Goal: Task Accomplishment & Management: Complete application form

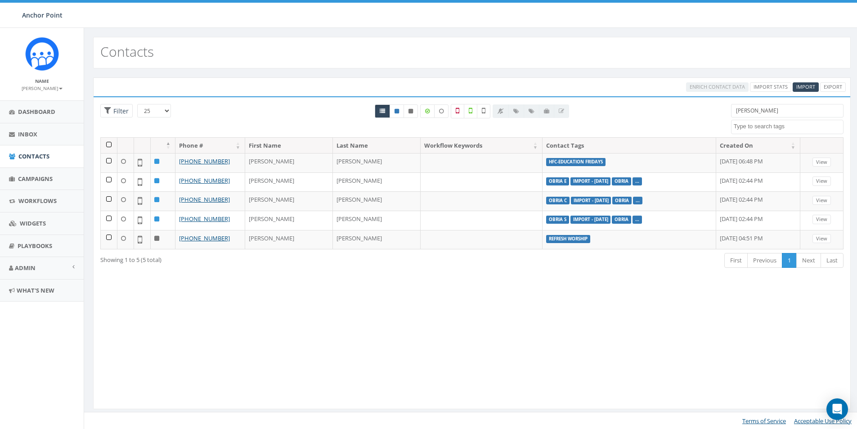
select select
drag, startPoint x: 767, startPoint y: 111, endPoint x: 651, endPoint y: 101, distance: 116.5
click at [671, 116] on div "25 50 100 Filter All 0 contact(s) on current page All 5 contact(s) filtered [PE…" at bounding box center [472, 120] width 757 height 33
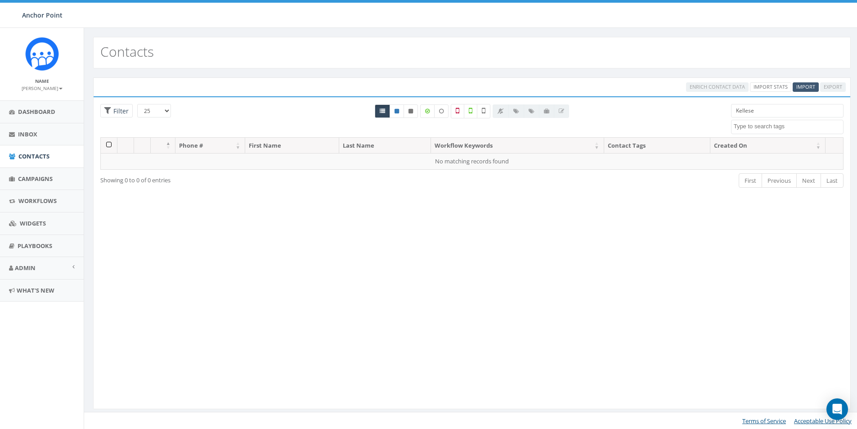
type input "Kellese"
click at [812, 86] on span "Import" at bounding box center [806, 86] width 19 height 7
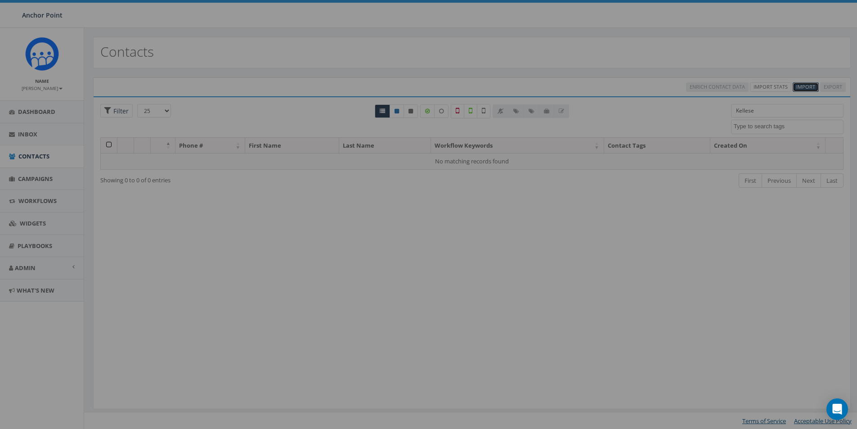
select select
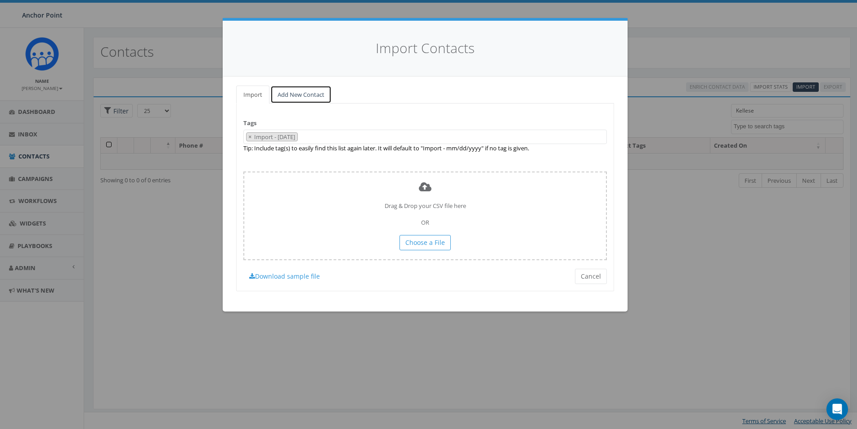
click at [297, 96] on link "Add New Contact" at bounding box center [300, 95] width 61 height 18
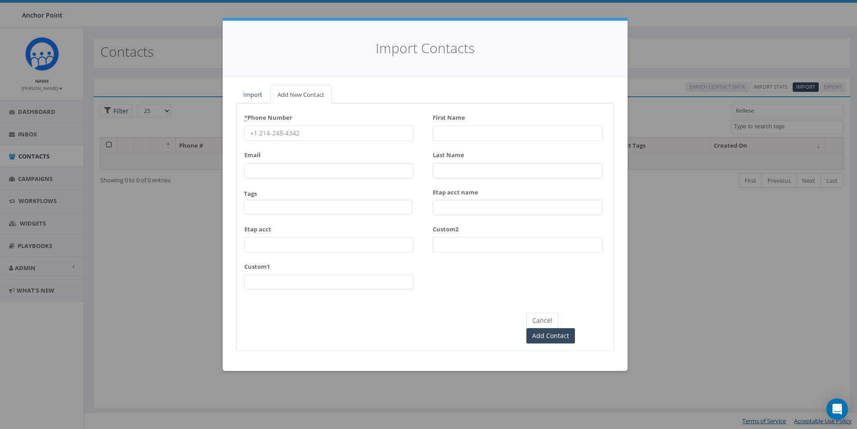
click at [284, 139] on input "* Phone Number" at bounding box center [329, 133] width 170 height 15
type input "[PHONE_NUMBER]"
click at [271, 204] on span at bounding box center [328, 207] width 169 height 14
type textarea "HFC"
select select "HFC-Education Fridays"
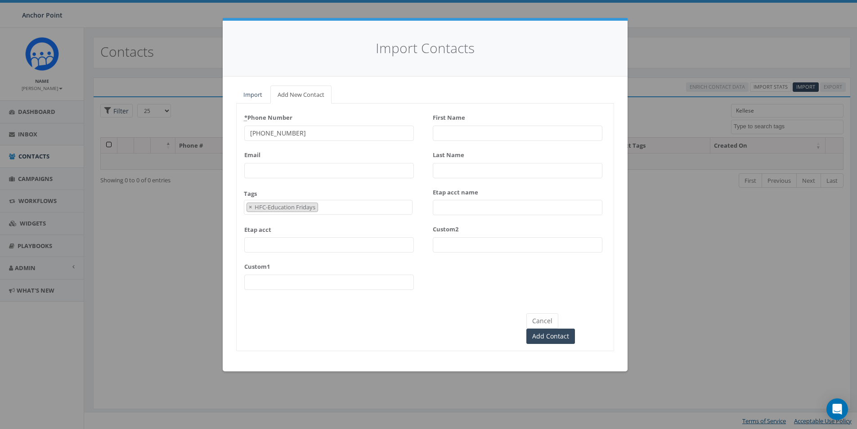
scroll to position [299, 0]
click at [445, 131] on input "First Name" at bounding box center [518, 133] width 170 height 15
type input "Kellese"
type input "[PERSON_NAME]"
click at [573, 329] on input "Add Contact" at bounding box center [551, 336] width 49 height 15
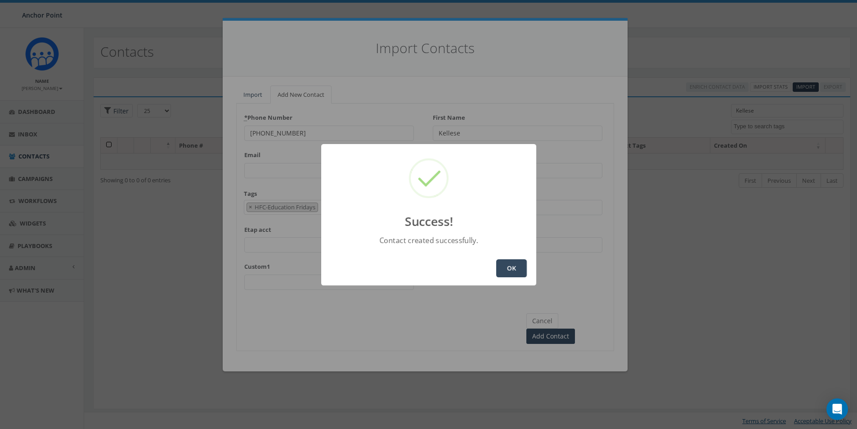
click at [500, 269] on button "OK" at bounding box center [511, 268] width 31 height 18
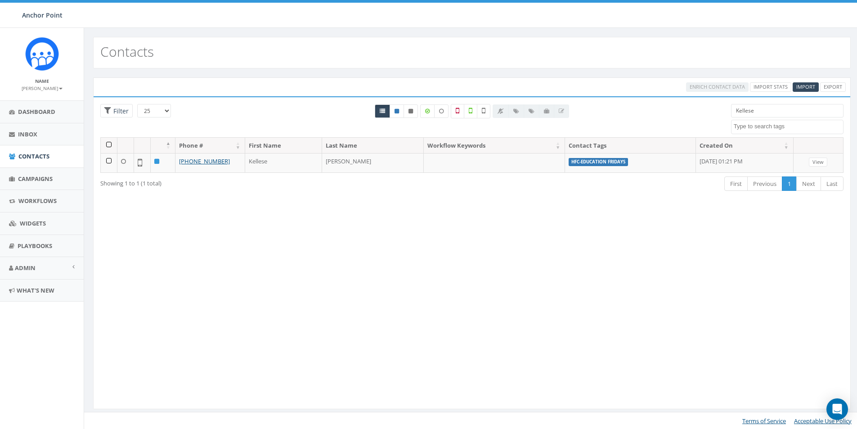
select select
